Goal: Check status

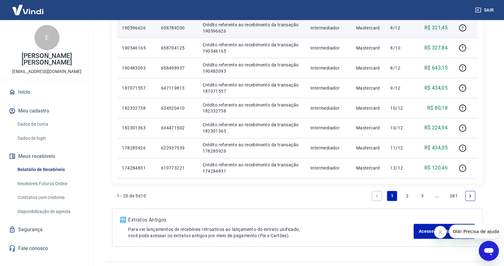
scroll to position [386, 0]
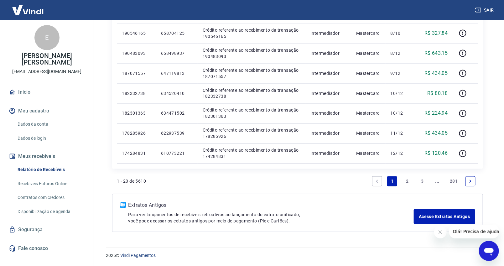
click at [408, 180] on link "2" at bounding box center [408, 182] width 10 height 10
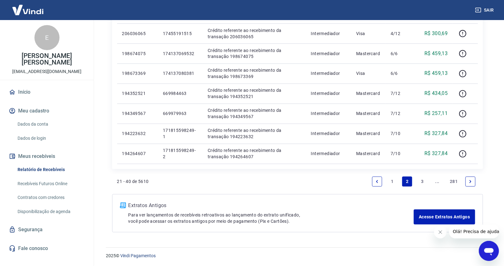
scroll to position [426, 0]
click at [424, 179] on link "3" at bounding box center [423, 182] width 10 height 10
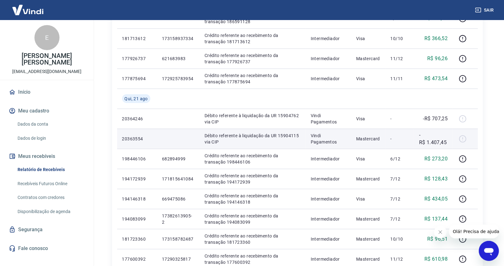
scroll to position [209, 0]
